Goal: Task Accomplishment & Management: Complete application form

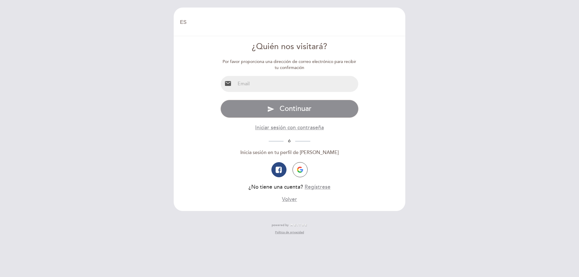
select select "es"
click at [273, 84] on input "email" at bounding box center [296, 84] width 123 height 16
type input "[EMAIL_ADDRESS][DOMAIN_NAME]"
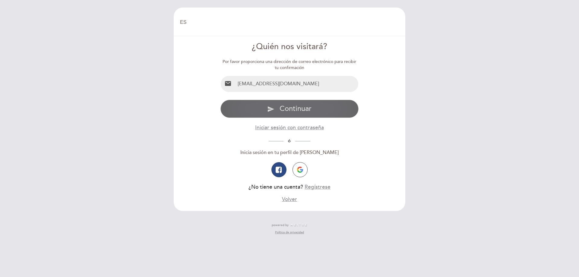
click at [310, 115] on button "send Continuar" at bounding box center [289, 109] width 138 height 18
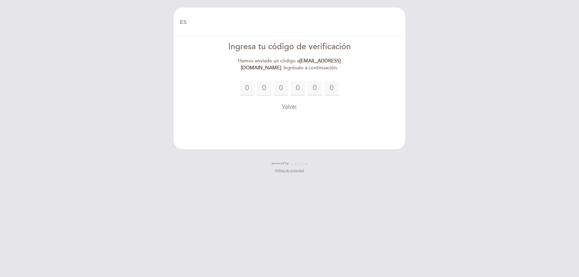
type input "3"
type input "9"
type input "5"
type input "9"
type input "3"
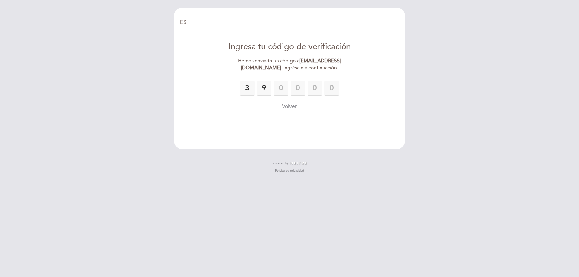
type input "1"
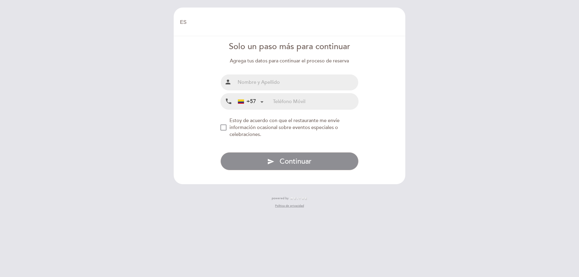
click at [262, 83] on input "text" at bounding box center [296, 82] width 123 height 16
click at [283, 86] on input "text" at bounding box center [296, 82] width 123 height 16
click at [247, 81] on input "JOHNATAN CEBALLOS" at bounding box center [296, 82] width 123 height 16
click at [254, 82] on input "JONATAN CEBALLOS" at bounding box center [296, 82] width 123 height 16
type input "[PERSON_NAME]"
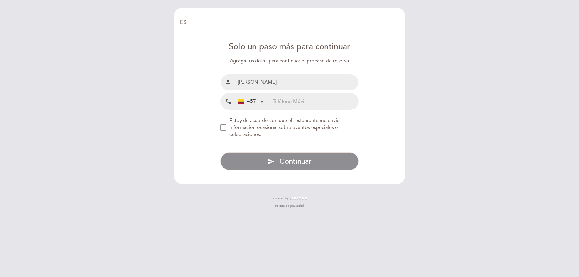
click at [256, 101] on div "+57" at bounding box center [250, 101] width 30 height 15
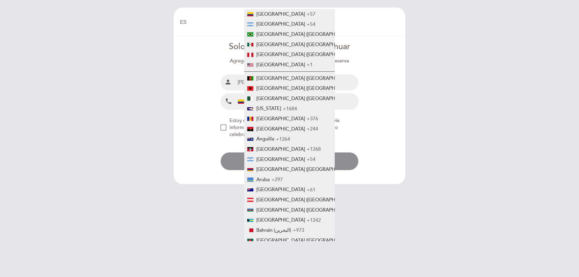
click at [380, 111] on form "Solo un paso más para continuar Agrega tus datos para continuar el proceso de r…" at bounding box center [289, 105] width 223 height 129
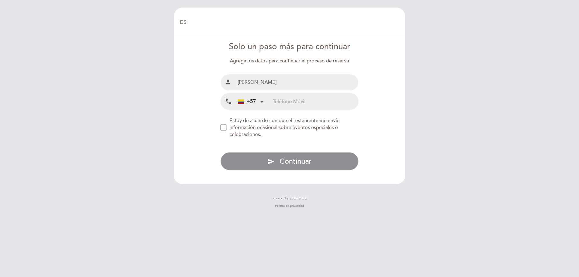
click at [273, 101] on div "+57 Colombia +57 Argentina +54 Brazil (Brasil) +55 Mexico (México) +52 Peru (Pe…" at bounding box center [254, 101] width 38 height 16
click at [281, 101] on input "tel" at bounding box center [315, 101] width 85 height 16
paste input "+1 (917) 325-4057"
click at [224, 128] on div "NEW_MODAL_AGREE_RESTAURANT_SEND_OCCASIONAL_INFO" at bounding box center [223, 128] width 6 height 6
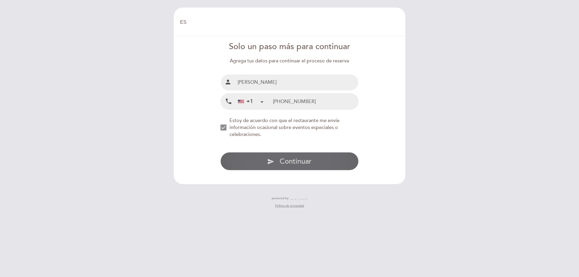
click at [308, 159] on span "Continuar" at bounding box center [295, 161] width 32 height 9
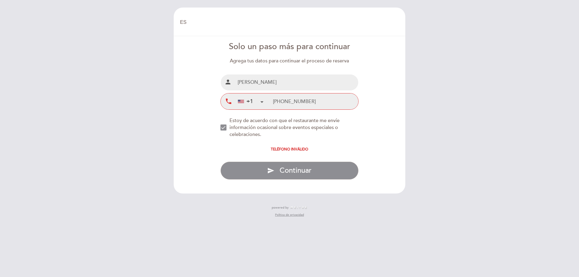
click at [290, 101] on input "+1 (917) 325-4057" at bounding box center [315, 101] width 85 height 16
type input "+1 (91) 325-4057"
drag, startPoint x: 327, startPoint y: 102, endPoint x: 269, endPoint y: 102, distance: 57.9
click at [269, 102] on div "+1 Colombia +57 Argentina +54 Brazil (Brasil) +55 Mexico (México) +52 Peru (Per…" at bounding box center [296, 101] width 123 height 16
click at [316, 103] on input "tel" at bounding box center [315, 101] width 85 height 16
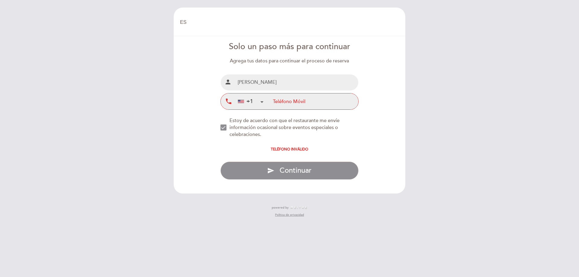
click at [257, 104] on div "+1" at bounding box center [250, 101] width 30 height 15
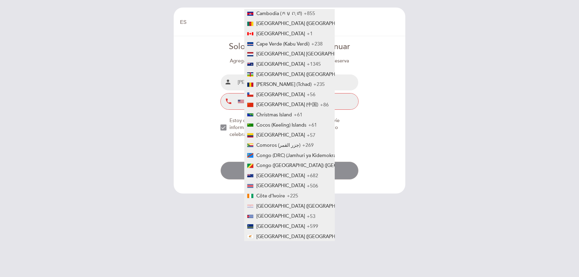
scroll to position [349, 0]
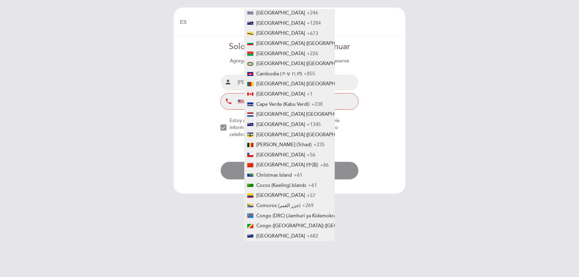
click at [405, 137] on div "EN ES PT Bienvenido Bienvenido, Cambiar usuario Hacer una reserva Ingresa tu có…" at bounding box center [289, 116] width 241 height 216
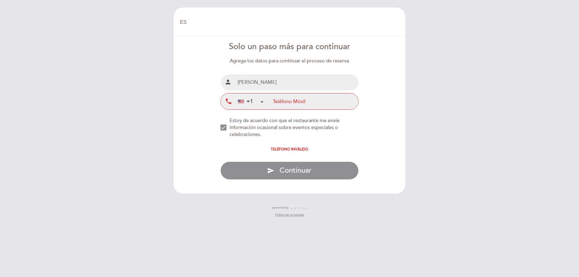
click at [265, 102] on div "+1" at bounding box center [250, 101] width 30 height 15
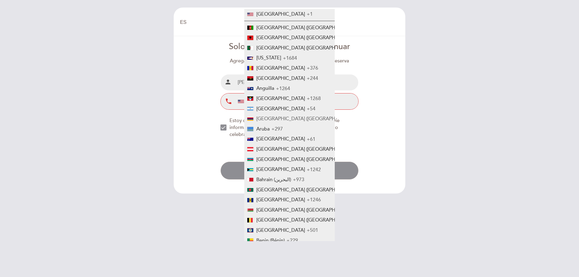
scroll to position [0, 0]
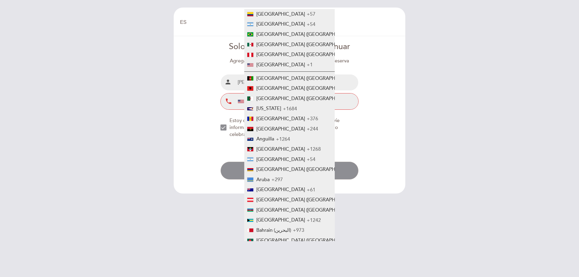
click at [351, 93] on div "Nombre completo person JONATHAN CEBALLOS Teléfono Móvil local_phone +1 Colombia…" at bounding box center [289, 92] width 138 height 36
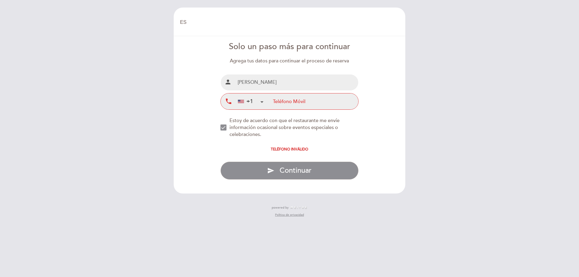
click at [345, 100] on input "tel" at bounding box center [315, 101] width 85 height 16
type input "3206888888"
click at [259, 98] on div "+1" at bounding box center [250, 101] width 30 height 15
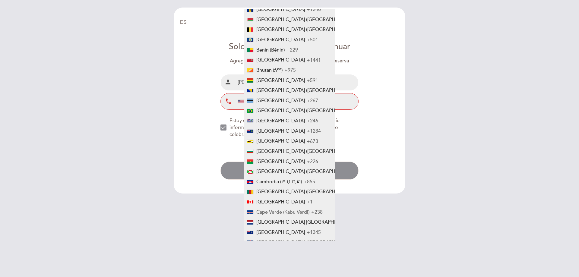
scroll to position [332, 0]
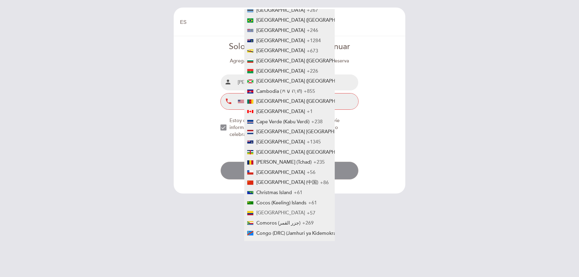
click at [276, 211] on span "Colombia" at bounding box center [280, 213] width 49 height 6
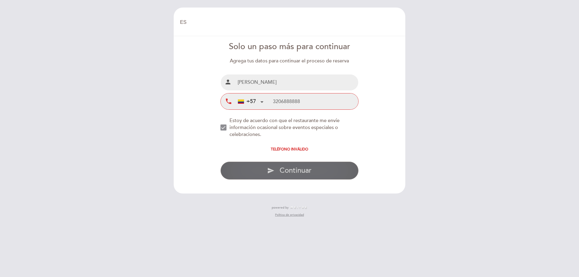
click at [297, 171] on span "Continuar" at bounding box center [295, 170] width 32 height 9
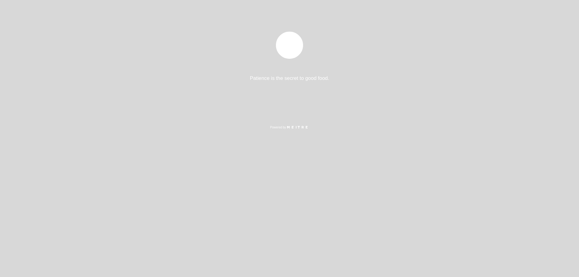
select select "es"
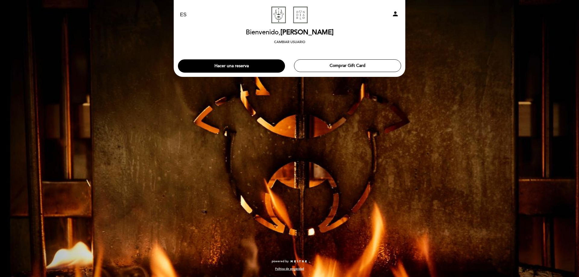
click at [254, 33] on h2 "Bienvenido, [PERSON_NAME]" at bounding box center [290, 32] width 88 height 7
click at [302, 15] on link "[PERSON_NAME]" at bounding box center [289, 15] width 75 height 17
